Goal: Information Seeking & Learning: Learn about a topic

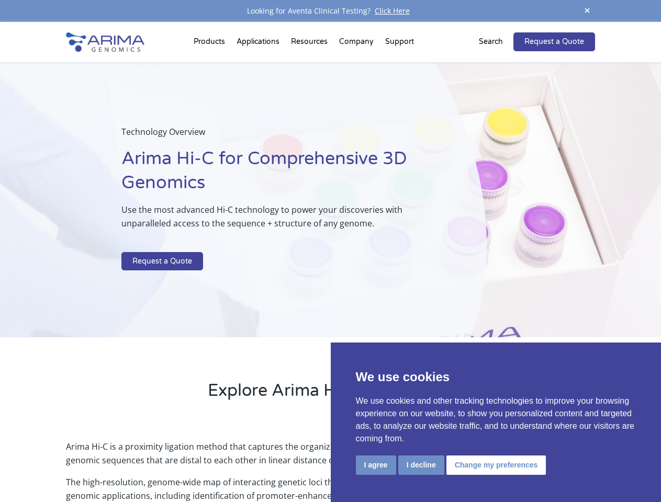
click at [330, 251] on p at bounding box center [277, 246] width 312 height 14
click at [376, 465] on button "I agree" at bounding box center [376, 465] width 40 height 19
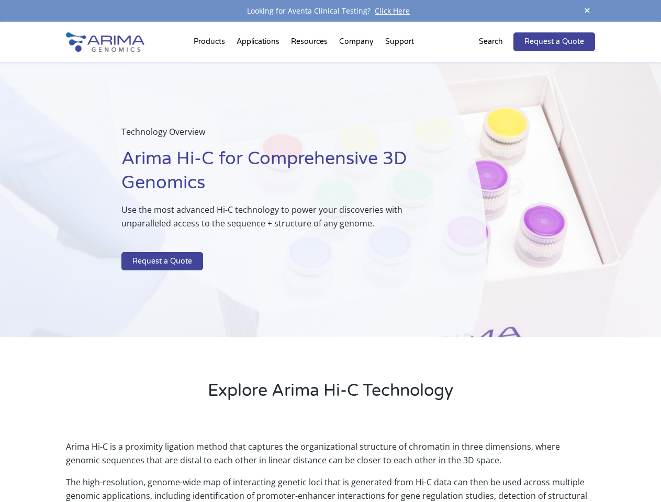
click at [421, 465] on p "Arima Hi-C is a proximity ligation method that captures the organizational stru…" at bounding box center [330, 458] width 529 height 36
click at [495, 465] on p "Arima Hi-C is a proximity ligation method that captures the organizational stru…" at bounding box center [330, 458] width 529 height 36
click at [587, 11] on span at bounding box center [587, 11] width 16 height 14
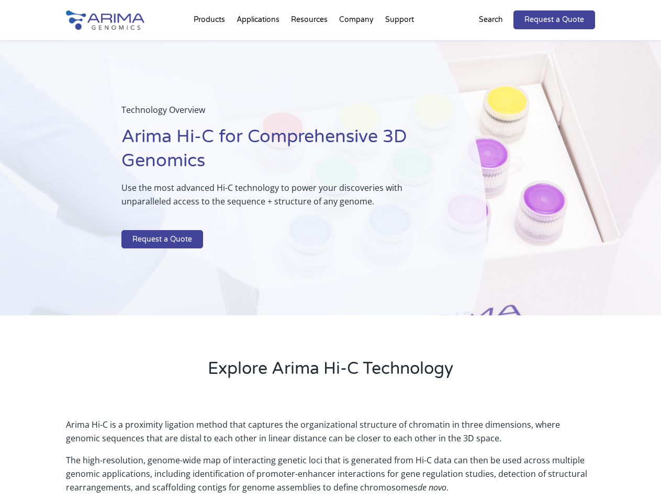
click at [330, 262] on div "Technology Overview Arima Hi-C for Comprehensive 3D Genomics Use the most advan…" at bounding box center [243, 178] width 487 height 276
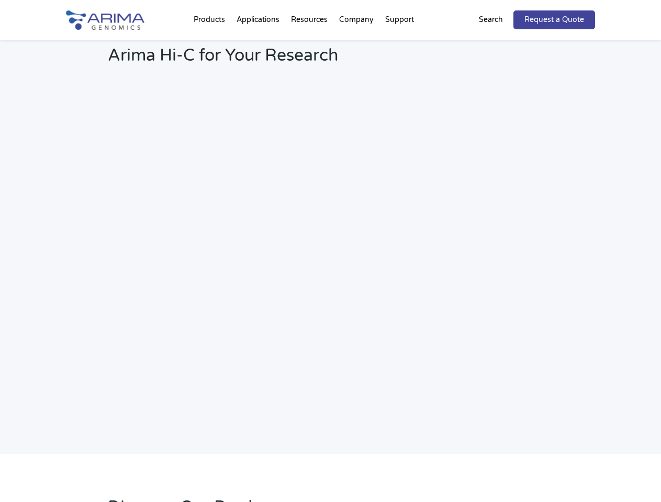
click at [310, 44] on h2 "Webinar: Hear More About the Benefits of Arima Hi-C for Your Research" at bounding box center [281, 47] width 347 height 55
click at [357, 44] on h2 "Webinar: Hear More About the Benefits of Arima Hi-C for Your Research" at bounding box center [281, 47] width 347 height 55
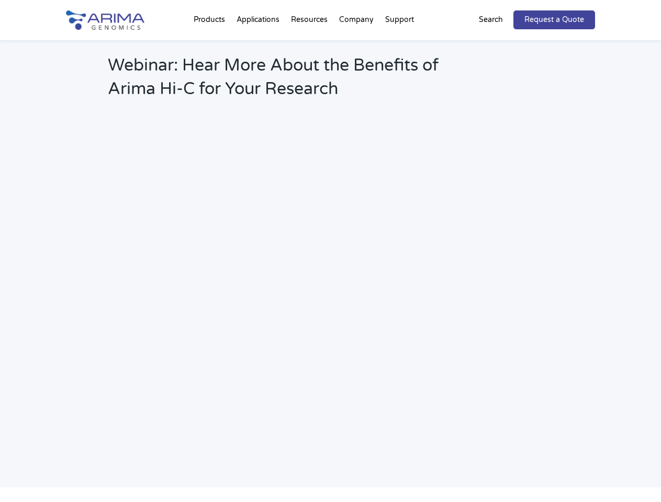
click at [399, 54] on h2 "Webinar: Hear More About the Benefits of Arima Hi-C for Your Research" at bounding box center [281, 81] width 347 height 55
